Goal: Communication & Community: Answer question/provide support

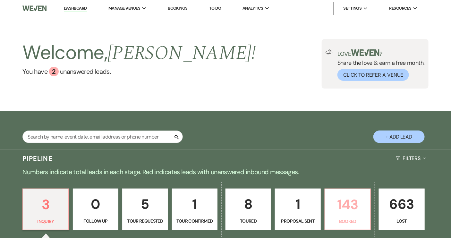
click at [347, 218] on p "Booked" at bounding box center [347, 221] width 37 height 7
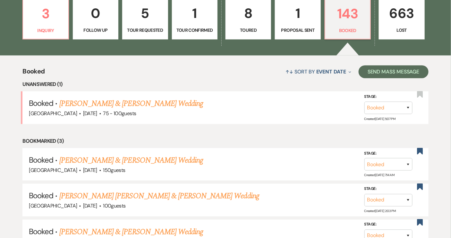
scroll to position [203, 0]
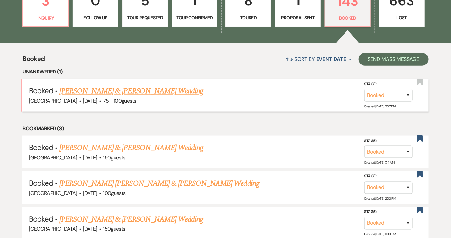
click at [106, 93] on link "[PERSON_NAME] & [PERSON_NAME] Wedding" at bounding box center [131, 91] width 144 height 12
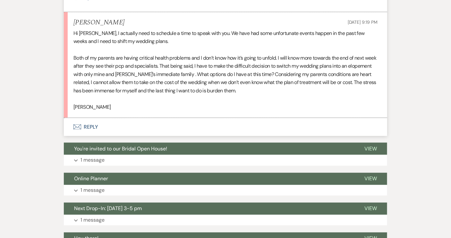
scroll to position [292, 0]
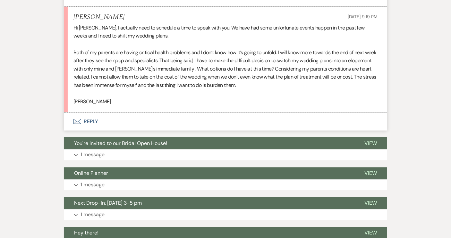
click at [86, 121] on button "Envelope Reply" at bounding box center [225, 122] width 323 height 18
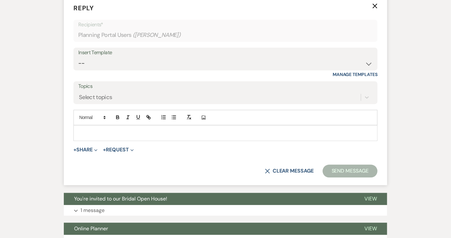
scroll to position [409, 0]
click at [84, 129] on p at bounding box center [226, 132] width 294 height 7
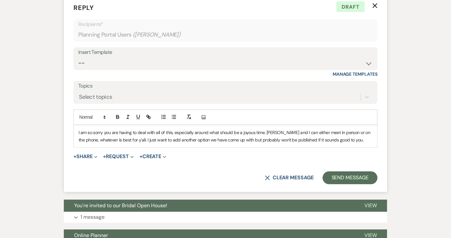
click at [267, 132] on p "I am so sorry you are having to deal with all of this, especially around what s…" at bounding box center [226, 136] width 294 height 14
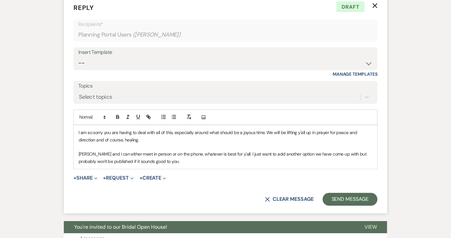
click at [335, 154] on p "[PERSON_NAME] and I can either meet in person or on the phone, whatever is best…" at bounding box center [226, 158] width 294 height 14
click at [132, 161] on p "[PERSON_NAME] and I can either meet in person or on the phone, whatever is best…" at bounding box center [226, 158] width 294 height 14
drag, startPoint x: 179, startPoint y: 161, endPoint x: 133, endPoint y: 165, distance: 45.4
click at [134, 163] on p "[PERSON_NAME] and I can either meet in person or on the phone, whatever is best…" at bounding box center [226, 158] width 294 height 14
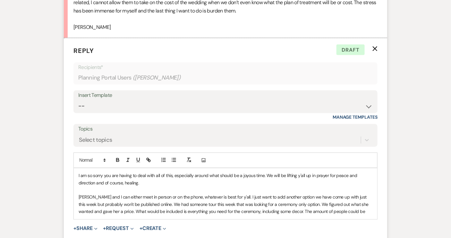
scroll to position [408, 0]
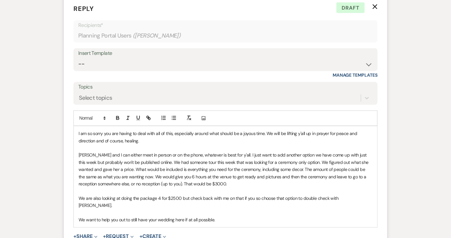
click at [142, 142] on p "I am so sorry you are having to deal with all of this, especially around what s…" at bounding box center [226, 137] width 294 height 14
click at [161, 140] on p "I am so sorry you are having to deal with all of this, especially around what s…" at bounding box center [226, 137] width 294 height 14
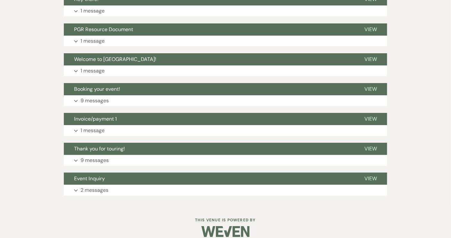
scroll to position [792, 0]
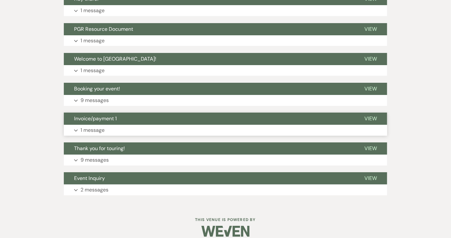
click at [106, 115] on span "Invoice/payment 1" at bounding box center [95, 118] width 43 height 7
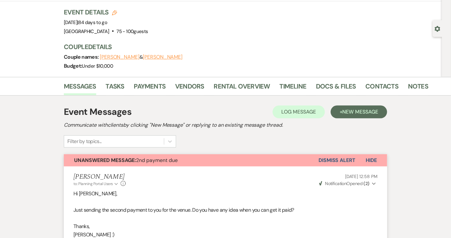
scroll to position [0, 0]
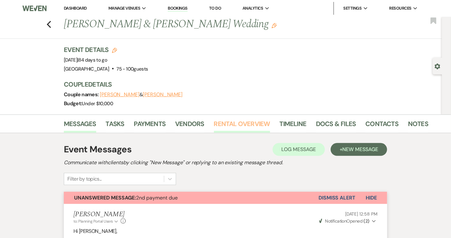
click at [228, 125] on link "Rental Overview" at bounding box center [242, 126] width 56 height 14
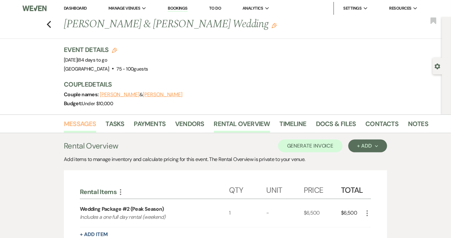
click at [88, 121] on link "Messages" at bounding box center [80, 126] width 32 height 14
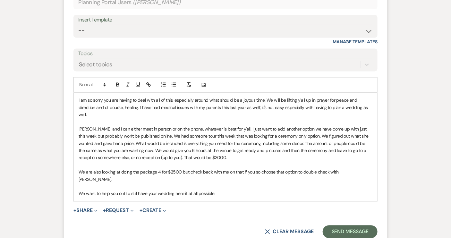
scroll to position [451, 0]
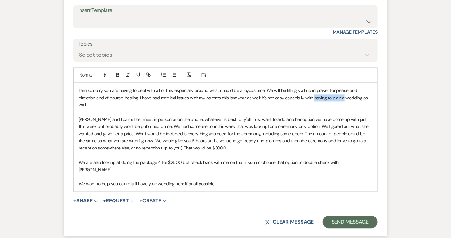
drag, startPoint x: 313, startPoint y: 97, endPoint x: 343, endPoint y: 100, distance: 30.0
click at [343, 100] on p "I am so sorry you are having to deal with all of this, especially around what s…" at bounding box center [226, 97] width 294 height 21
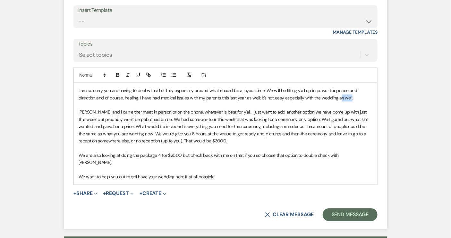
drag, startPoint x: 340, startPoint y: 97, endPoint x: 350, endPoint y: 98, distance: 10.0
click at [350, 98] on p "I am so sorry you are having to deal with all of this, especially around what s…" at bounding box center [226, 94] width 294 height 14
click at [361, 98] on p "I am so sorry you are having to deal with all of this, especially around what s…" at bounding box center [226, 94] width 294 height 14
click at [220, 173] on p "We want to help you out to still have your wedding here if at all possible." at bounding box center [226, 176] width 294 height 7
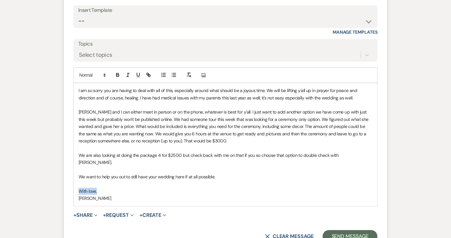
drag, startPoint x: 99, startPoint y: 183, endPoint x: 77, endPoint y: 184, distance: 22.5
click at [77, 184] on div "I am so sorry you are having to deal with all of this, especially around what s…" at bounding box center [225, 144] width 303 height 123
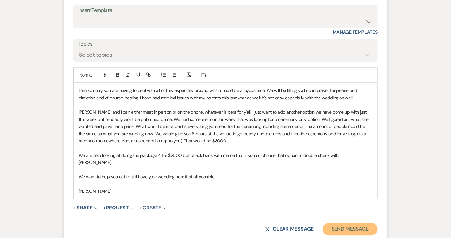
click at [363, 223] on button "Send Message" at bounding box center [350, 229] width 55 height 13
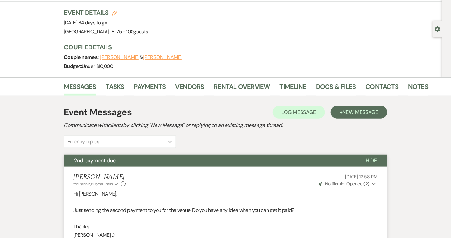
scroll to position [0, 0]
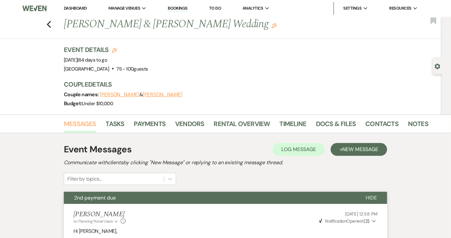
click at [84, 122] on link "Messages" at bounding box center [80, 126] width 32 height 14
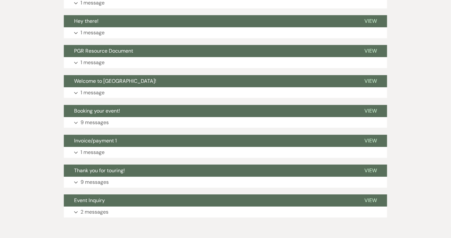
scroll to position [694, 0]
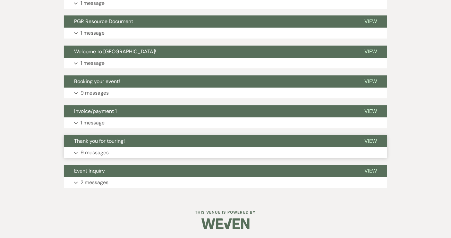
click at [93, 142] on span "Thank you for touring!" at bounding box center [99, 141] width 51 height 7
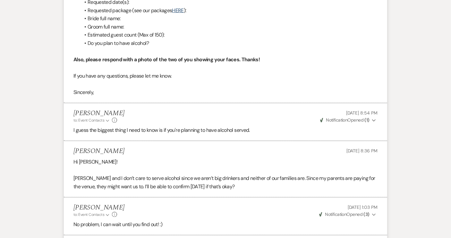
scroll to position [1248, 0]
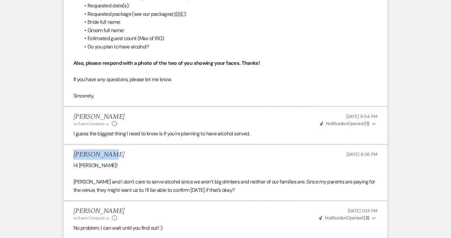
drag, startPoint x: 112, startPoint y: 152, endPoint x: 72, endPoint y: 155, distance: 39.9
click at [72, 155] on li "[PERSON_NAME] [DATE] 8:36 PM Hi [PERSON_NAME]! [PERSON_NAME] and I don’t care t…" at bounding box center [225, 173] width 323 height 56
copy h5 "[PERSON_NAME]"
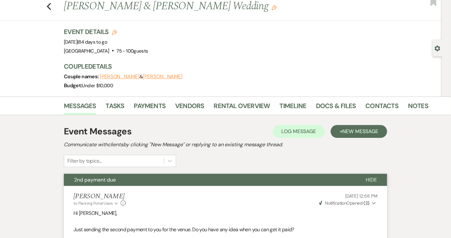
scroll to position [0, 0]
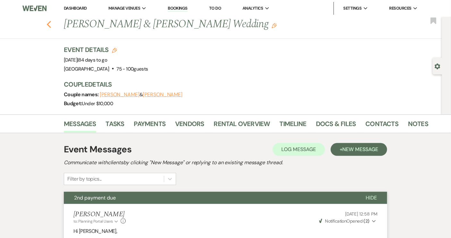
click at [49, 24] on icon "Previous" at bounding box center [49, 25] width 5 height 8
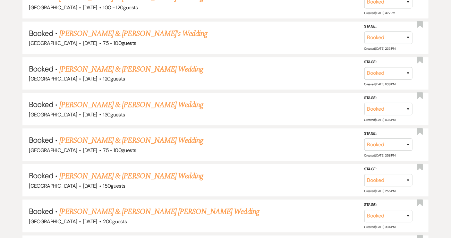
scroll to position [495, 0]
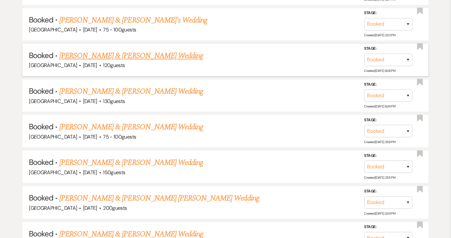
click at [114, 52] on link "[PERSON_NAME] & [PERSON_NAME] Wedding" at bounding box center [131, 56] width 144 height 12
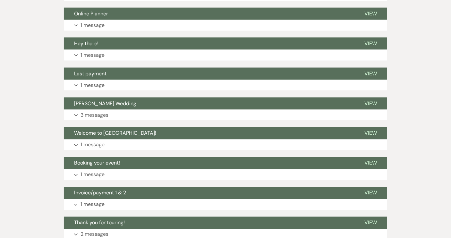
scroll to position [377, 0]
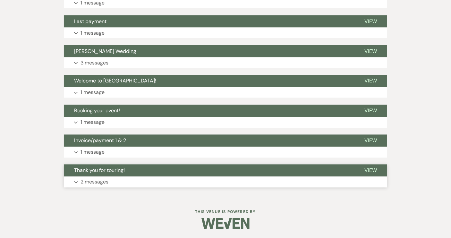
click at [113, 171] on span "Thank you for touring!" at bounding box center [99, 170] width 51 height 7
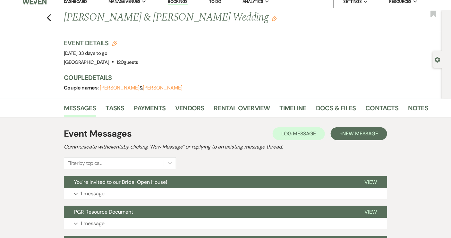
scroll to position [0, 0]
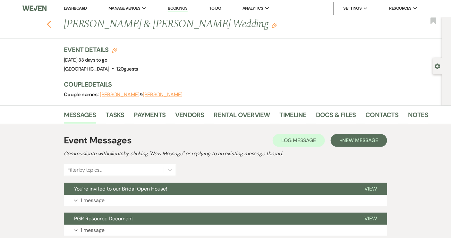
click at [51, 23] on icon "Previous" at bounding box center [49, 25] width 5 height 8
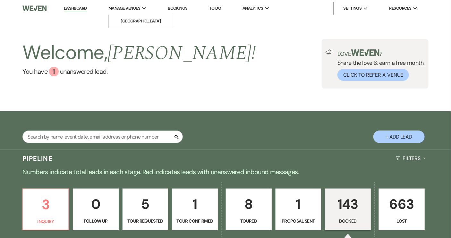
click at [136, 8] on span "Manage Venues" at bounding box center [124, 8] width 32 height 6
click at [137, 21] on li "[GEOGRAPHIC_DATA]" at bounding box center [141, 21] width 58 height 6
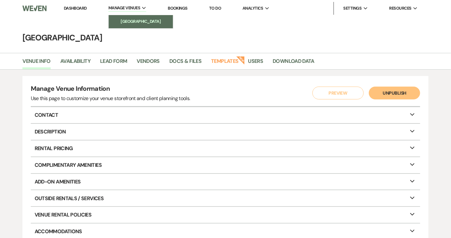
click at [141, 21] on li "[GEOGRAPHIC_DATA]" at bounding box center [141, 21] width 58 height 6
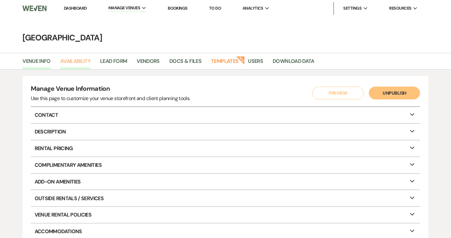
click at [75, 63] on link "Availability" at bounding box center [75, 63] width 30 height 12
select select "2"
select select "2026"
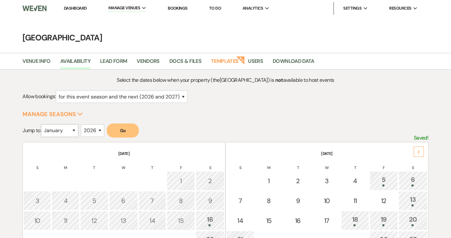
click at [75, 130] on select "January February March April May June July August September October November De…" at bounding box center [59, 130] width 37 height 13
select select "6"
click at [43, 124] on select "January February March April May June July August September October November De…" at bounding box center [59, 130] width 37 height 13
click at [119, 130] on button "Go" at bounding box center [123, 130] width 32 height 14
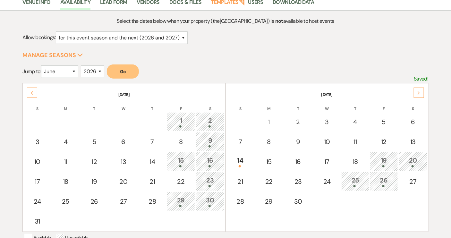
scroll to position [58, 0]
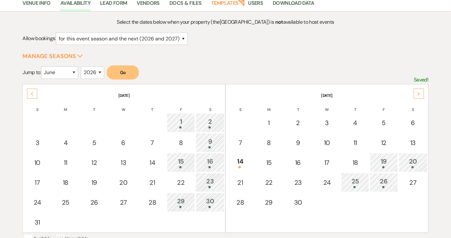
click at [419, 89] on div "Next" at bounding box center [419, 94] width 10 height 10
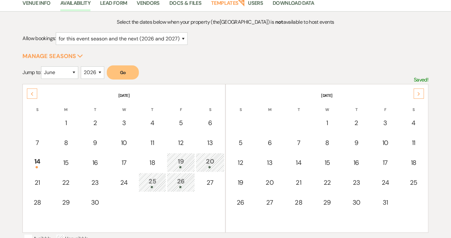
click at [32, 96] on div "Previous" at bounding box center [32, 94] width 10 height 10
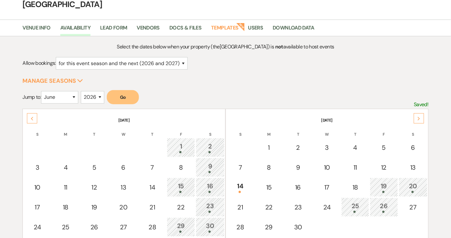
scroll to position [0, 0]
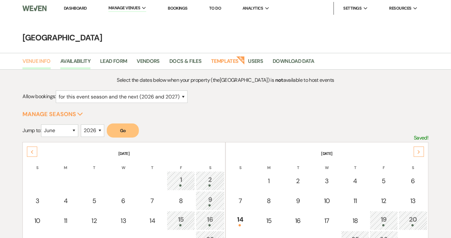
click at [45, 64] on link "Venue Info" at bounding box center [36, 63] width 28 height 12
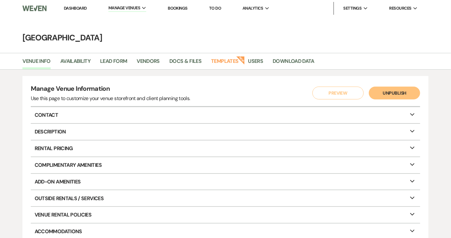
click at [70, 8] on link "Dashboard" at bounding box center [75, 7] width 23 height 5
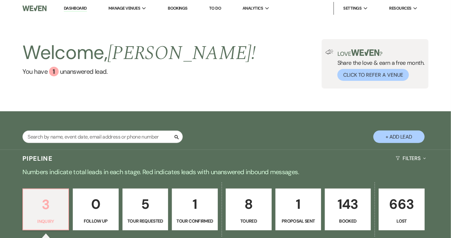
click at [57, 209] on p "3" at bounding box center [46, 204] width 38 height 21
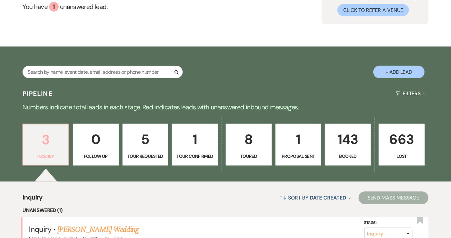
scroll to position [146, 0]
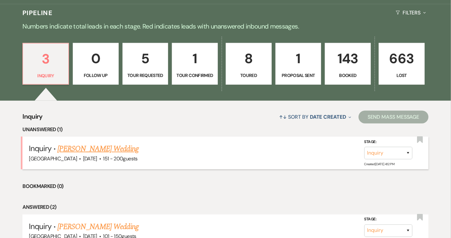
click at [83, 145] on link "[PERSON_NAME] Wedding" at bounding box center [97, 149] width 81 height 12
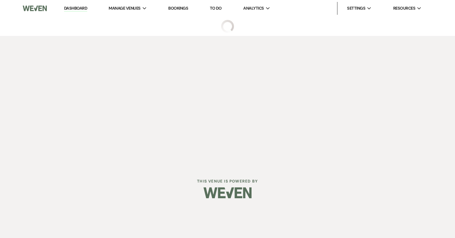
select select "2"
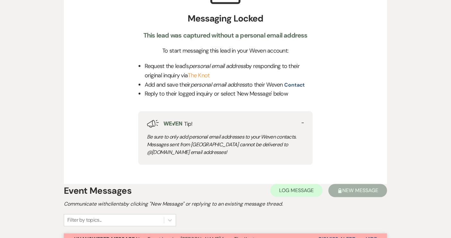
scroll to position [262, 0]
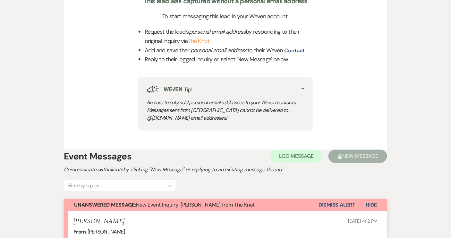
click at [339, 204] on button "Dismiss Alert" at bounding box center [336, 205] width 37 height 12
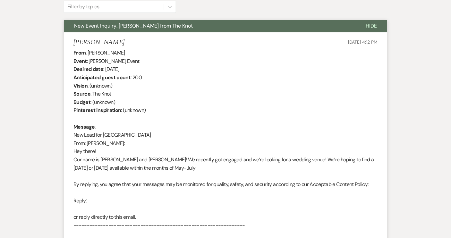
scroll to position [406, 0]
